Goal: Task Accomplishment & Management: Manage account settings

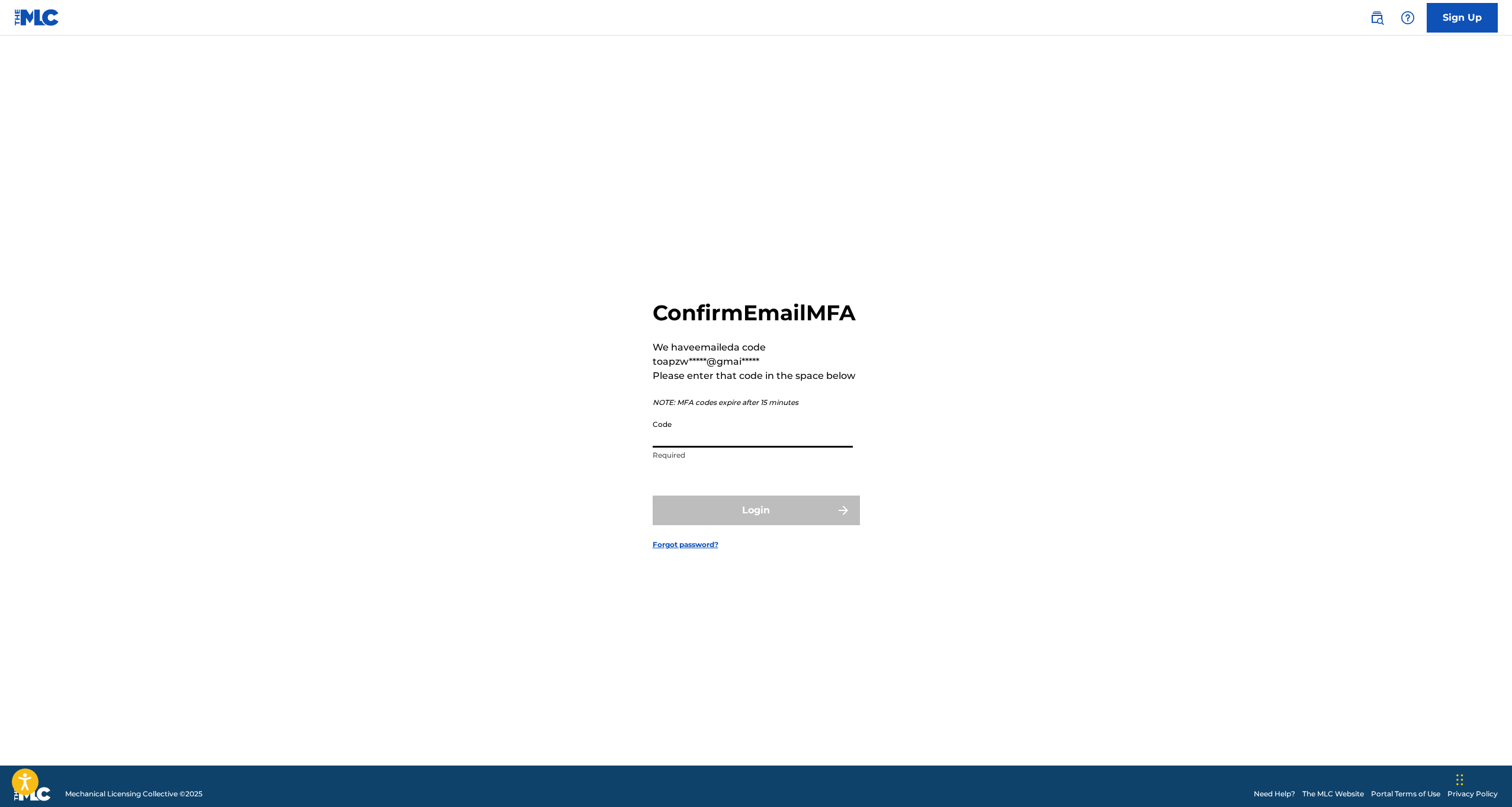
click at [732, 447] on input "Code" at bounding box center [753, 430] width 200 height 34
type input "082189"
click at [756, 523] on button "Login" at bounding box center [756, 510] width 207 height 30
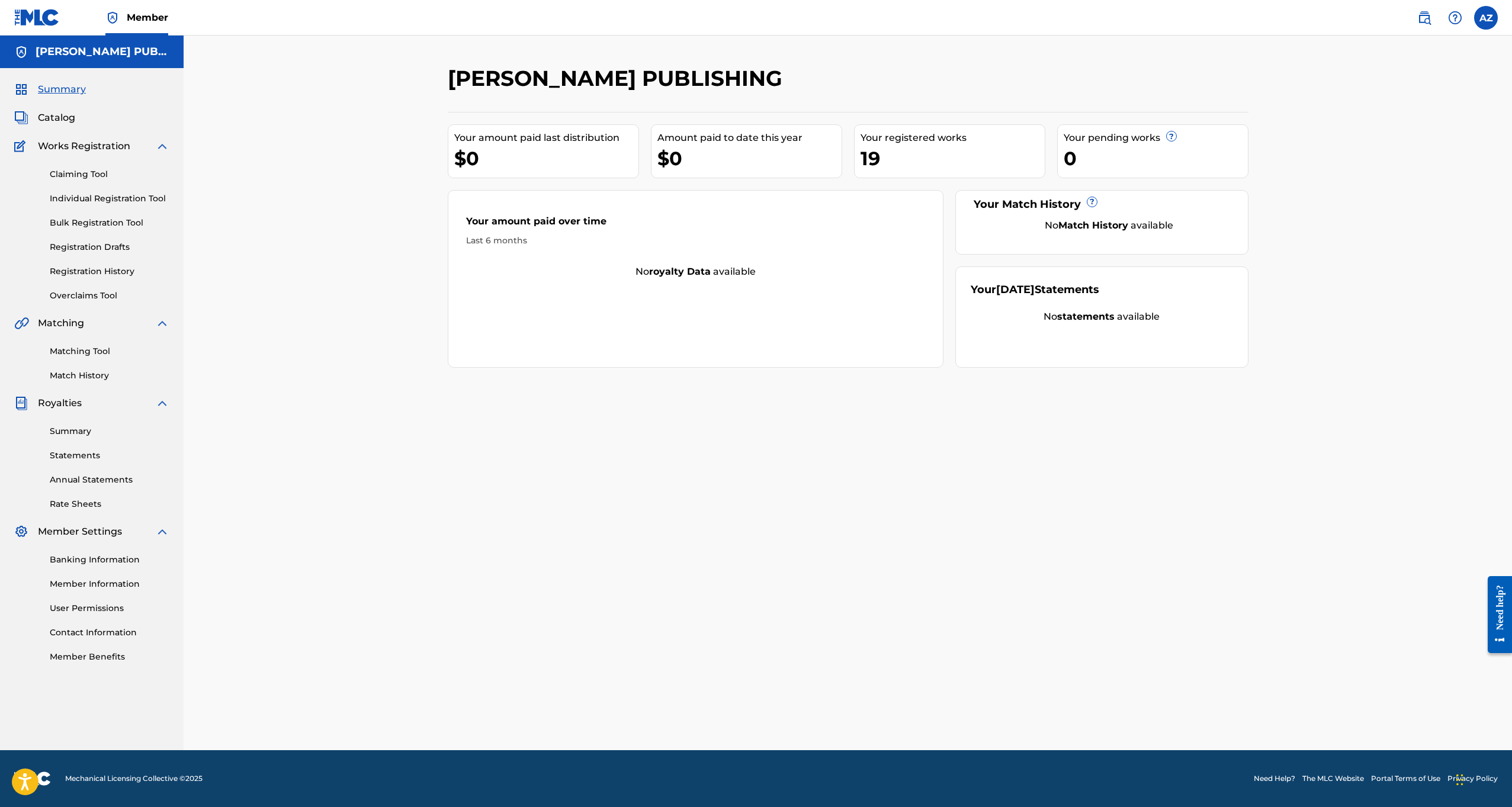
click at [417, 141] on div "[PERSON_NAME] PUBLISHING Your amount paid last distribution $0 Amount paid to d…" at bounding box center [847, 393] width 1328 height 715
click at [90, 457] on link "Statements" at bounding box center [109, 455] width 120 height 12
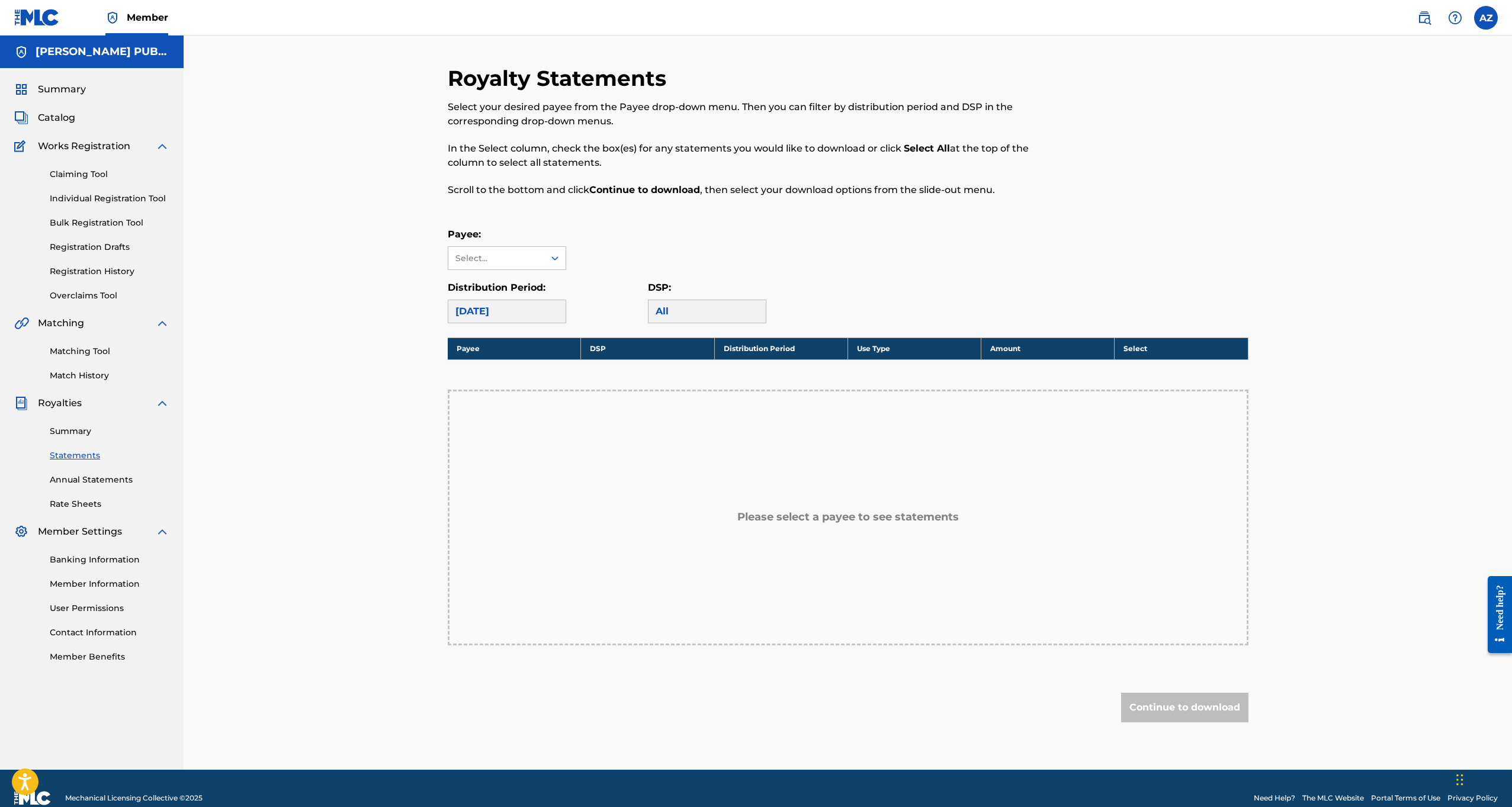
click at [811, 241] on div "Payee: Select..." at bounding box center [847, 248] width 801 height 43
click at [748, 251] on div "Payee: Select..." at bounding box center [847, 248] width 801 height 43
click at [71, 95] on span "Summary" at bounding box center [62, 90] width 48 height 15
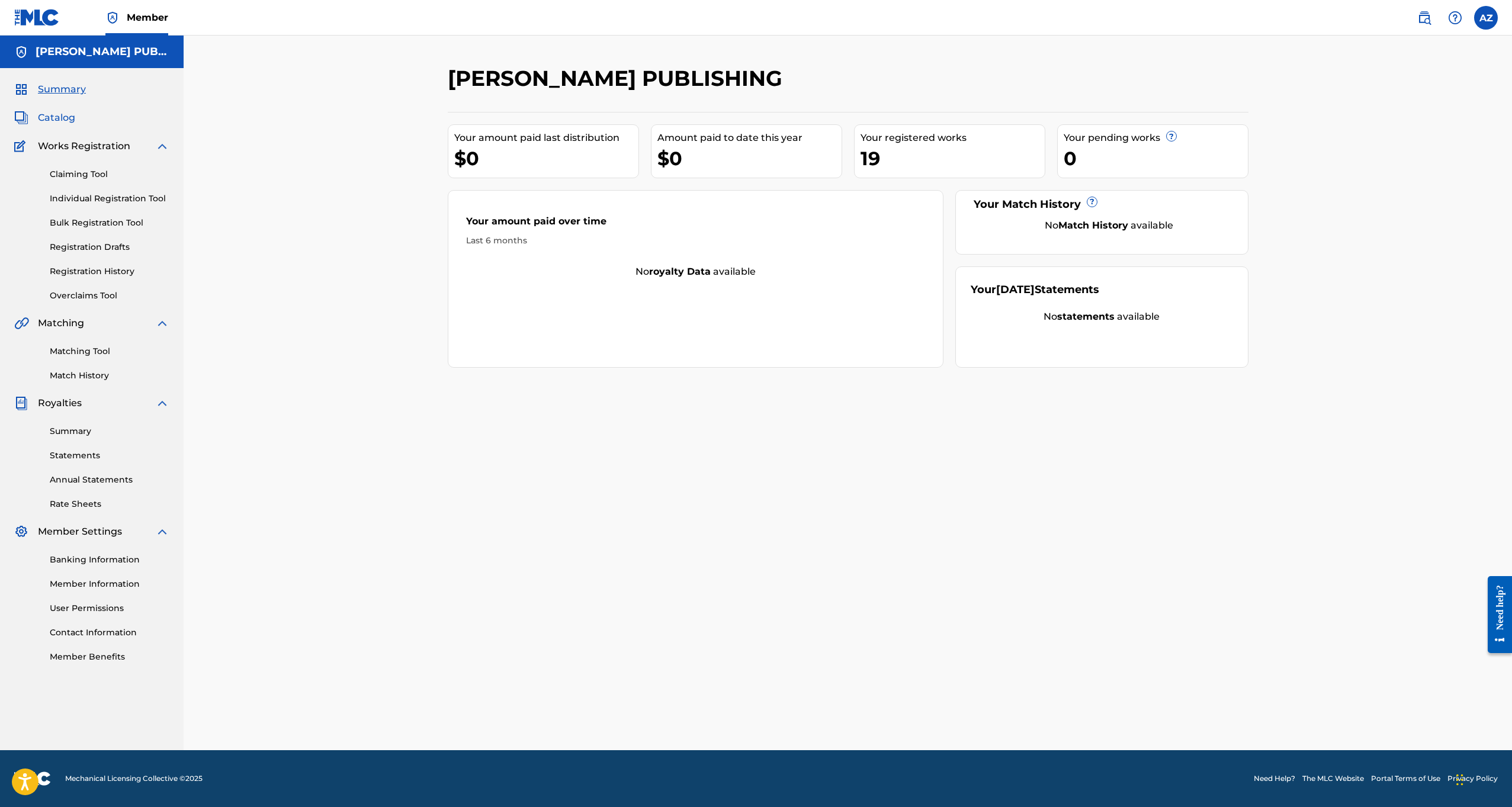
click at [68, 119] on span "Catalog" at bounding box center [56, 118] width 37 height 15
